Goal: Task Accomplishment & Management: Complete application form

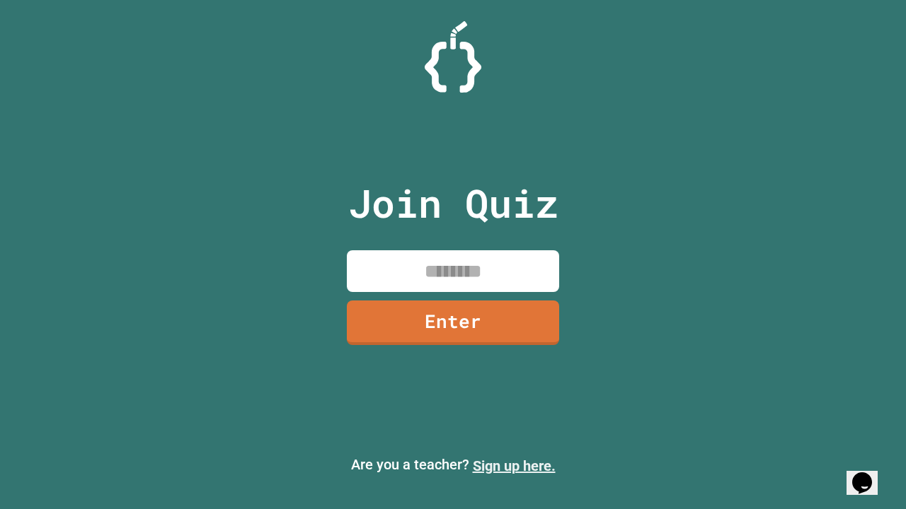
click at [514, 466] on link "Sign up here." at bounding box center [514, 466] width 83 height 17
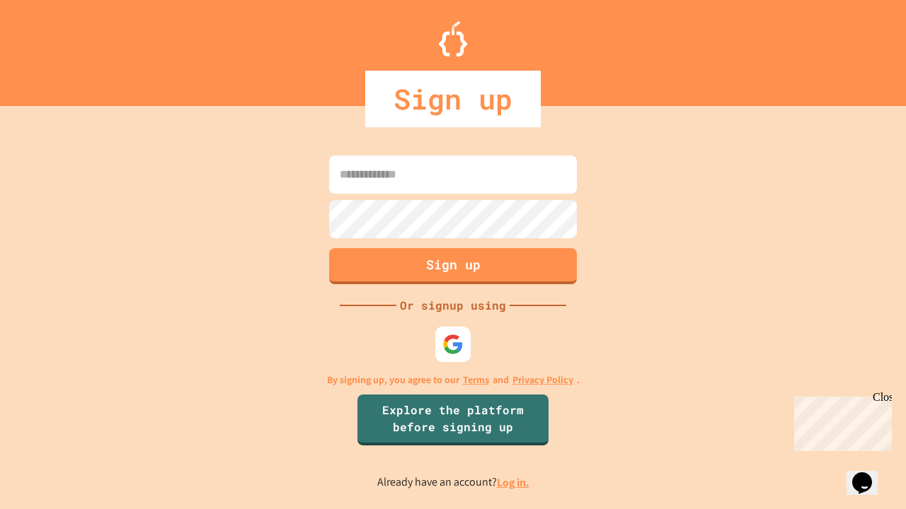
click at [514, 483] on link "Log in." at bounding box center [513, 482] width 33 height 15
